Goal: Book appointment/travel/reservation

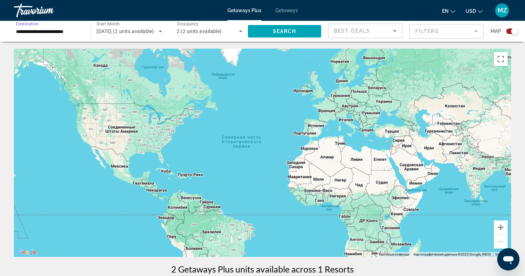
click at [75, 32] on input "**********" at bounding box center [49, 31] width 66 height 8
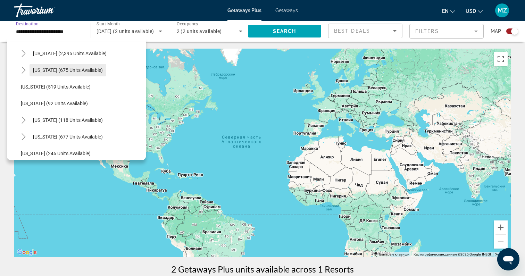
scroll to position [362, 0]
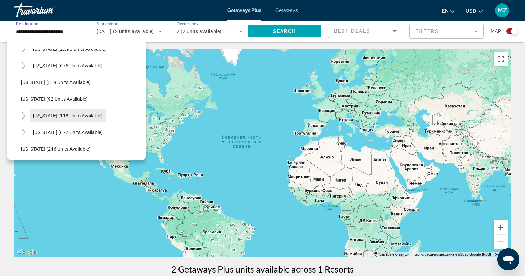
click at [60, 113] on span "New York (118 units available)" at bounding box center [68, 116] width 70 height 6
type input "**********"
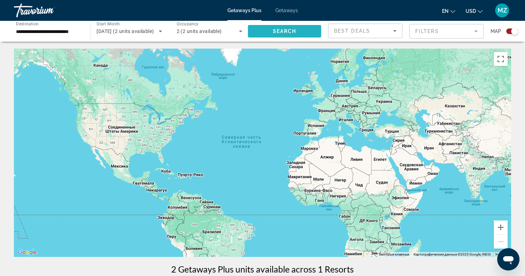
click at [270, 30] on span "Search widget" at bounding box center [284, 31] width 73 height 17
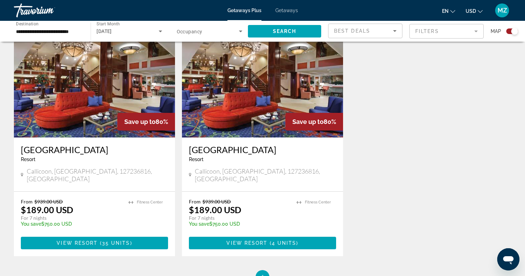
scroll to position [252, 0]
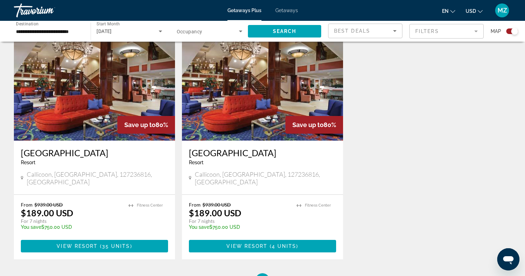
click at [290, 13] on div "Getaways Plus Getaways en English Español Français Italiano Português русский U…" at bounding box center [262, 10] width 525 height 18
click at [289, 11] on span "Getaways" at bounding box center [286, 11] width 23 height 6
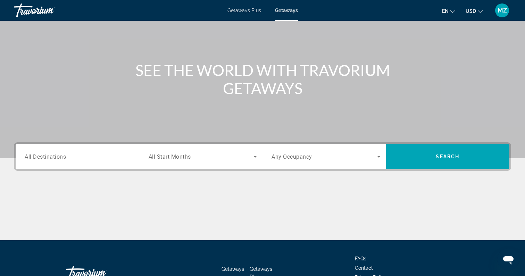
scroll to position [99, 0]
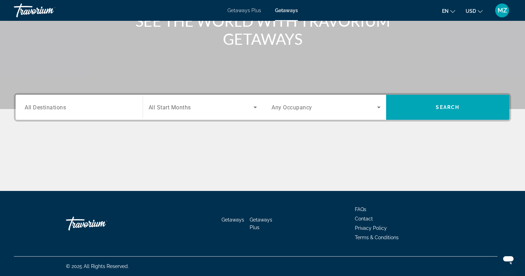
click at [114, 113] on div "Search widget" at bounding box center [79, 108] width 109 height 20
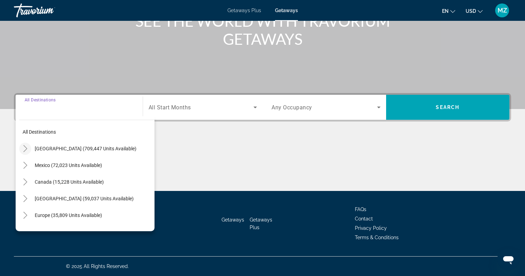
click at [26, 149] on icon "Toggle United States (709,447 units available)" at bounding box center [25, 148] width 7 height 7
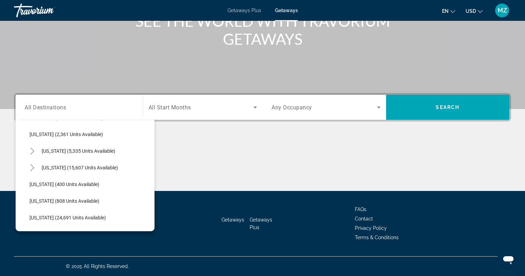
scroll to position [469, 0]
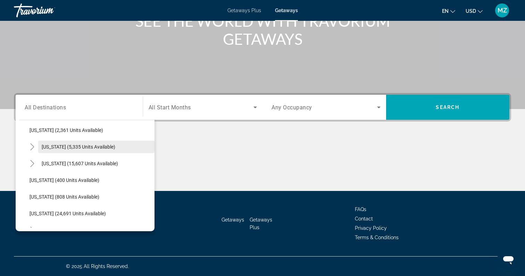
click at [74, 146] on span "New York (5,335 units available)" at bounding box center [79, 147] width 74 height 6
type input "**********"
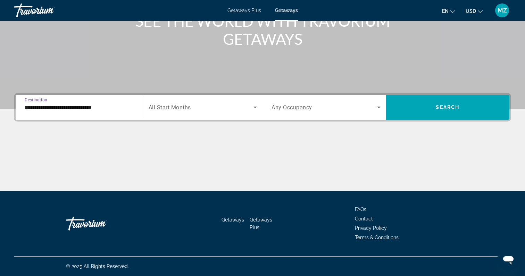
click at [175, 111] on span "Search widget" at bounding box center [201, 107] width 105 height 8
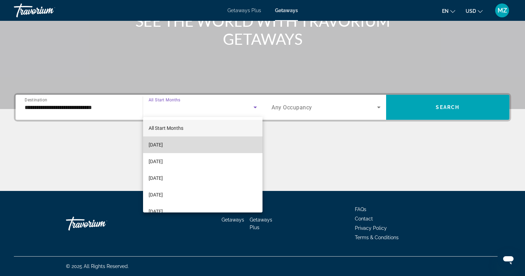
click at [163, 147] on span "September 2025" at bounding box center [156, 145] width 14 height 8
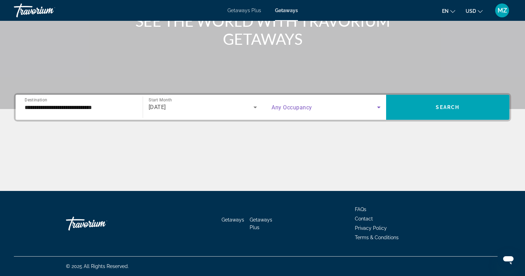
click at [313, 104] on span "Search widget" at bounding box center [325, 107] width 106 height 8
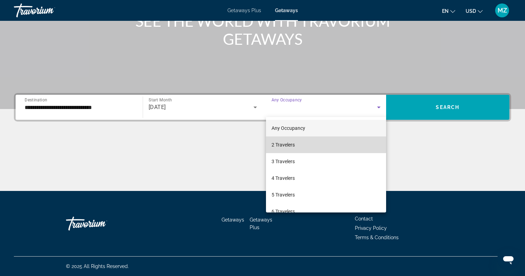
click at [313, 140] on mat-option "2 Travelers" at bounding box center [326, 145] width 120 height 17
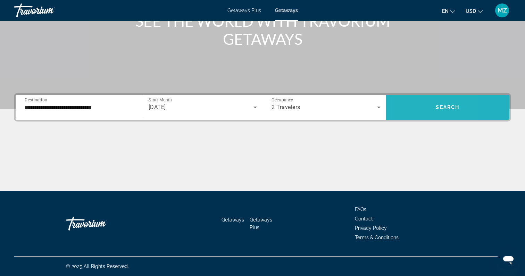
click at [406, 103] on span "Search widget" at bounding box center [448, 107] width 124 height 17
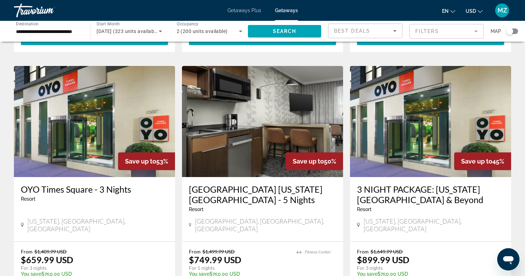
scroll to position [268, 0]
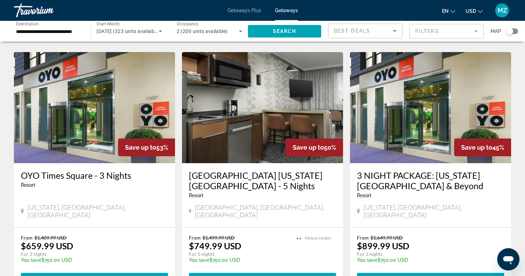
click at [504, 16] on div "MZ" at bounding box center [502, 10] width 14 height 14
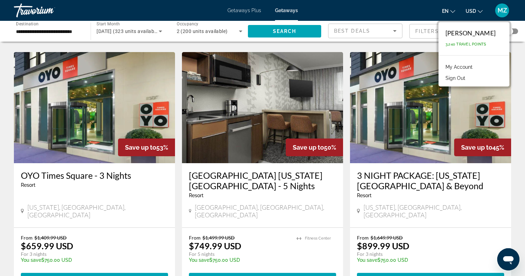
click at [504, 16] on div "MZ" at bounding box center [502, 10] width 14 height 14
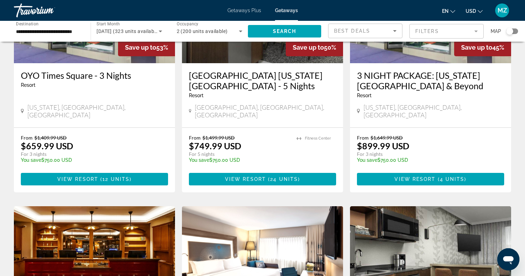
scroll to position [362, 0]
